Goal: Information Seeking & Learning: Check status

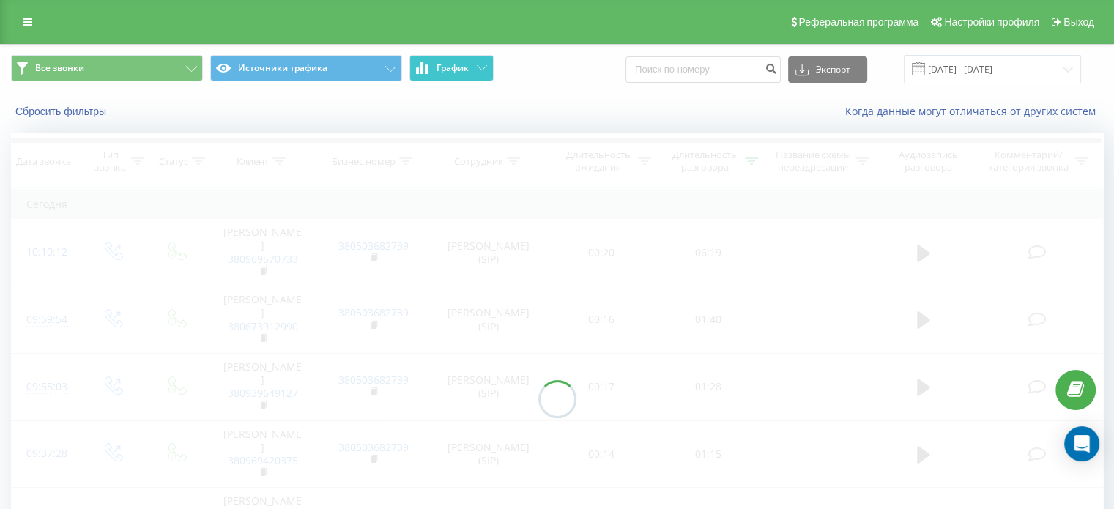
click at [472, 63] on button "График" at bounding box center [451, 68] width 84 height 26
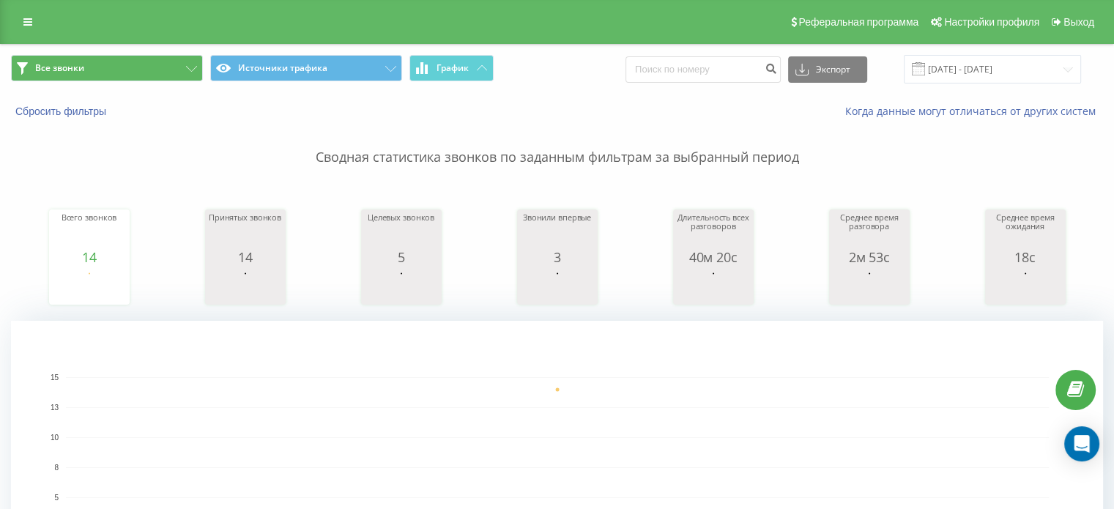
click at [184, 61] on div "Все звонки Источники трафика График Экспорт .csv .xls .xlsx [DATE] - [DATE]" at bounding box center [557, 69] width 1113 height 49
click at [190, 62] on button "Все звонки" at bounding box center [107, 68] width 192 height 26
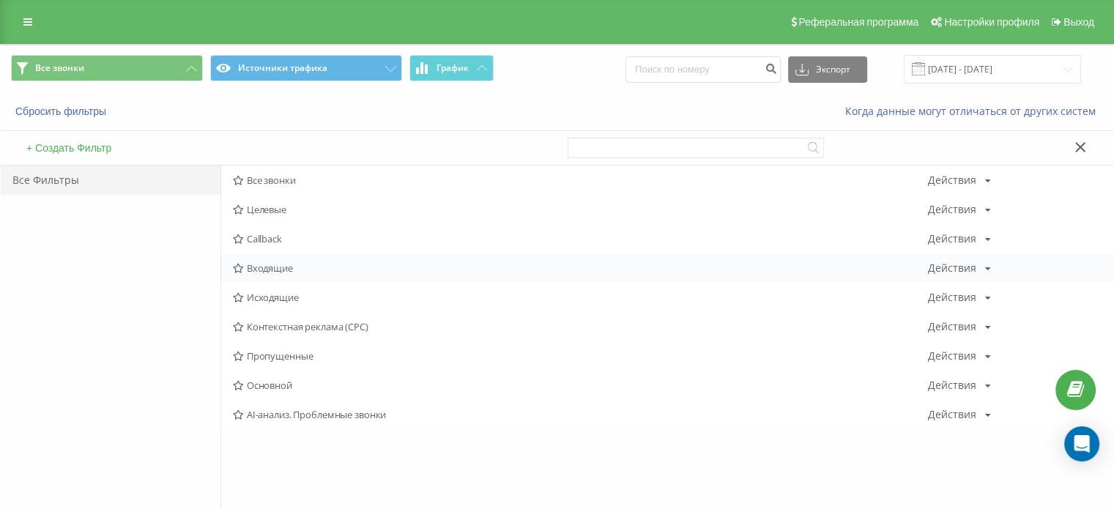
click at [279, 273] on span "Входящие" at bounding box center [580, 268] width 695 height 10
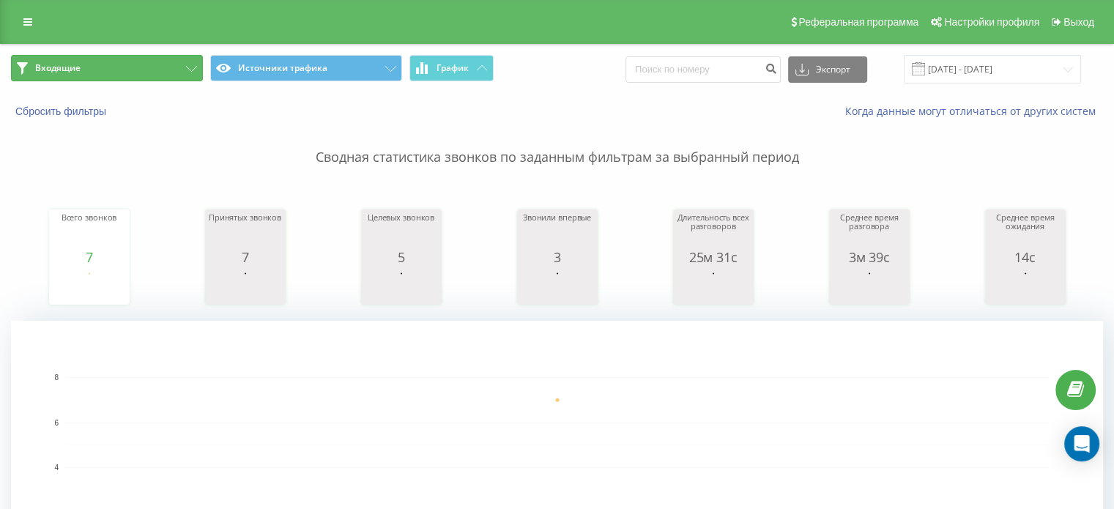
click at [142, 71] on button "Входящие" at bounding box center [107, 68] width 192 height 26
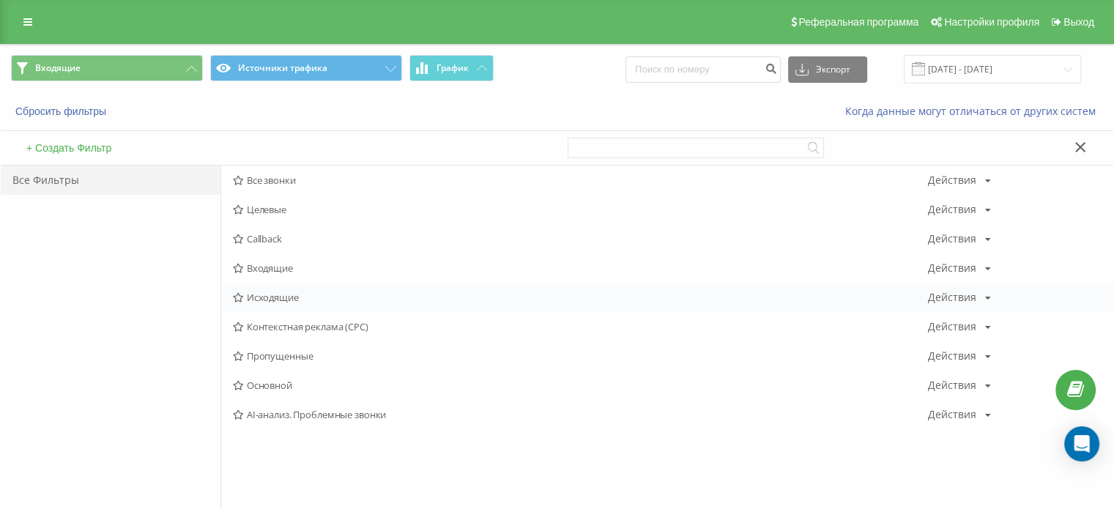
click at [275, 298] on span "Исходящие" at bounding box center [580, 297] width 695 height 10
